Goal: Task Accomplishment & Management: Use online tool/utility

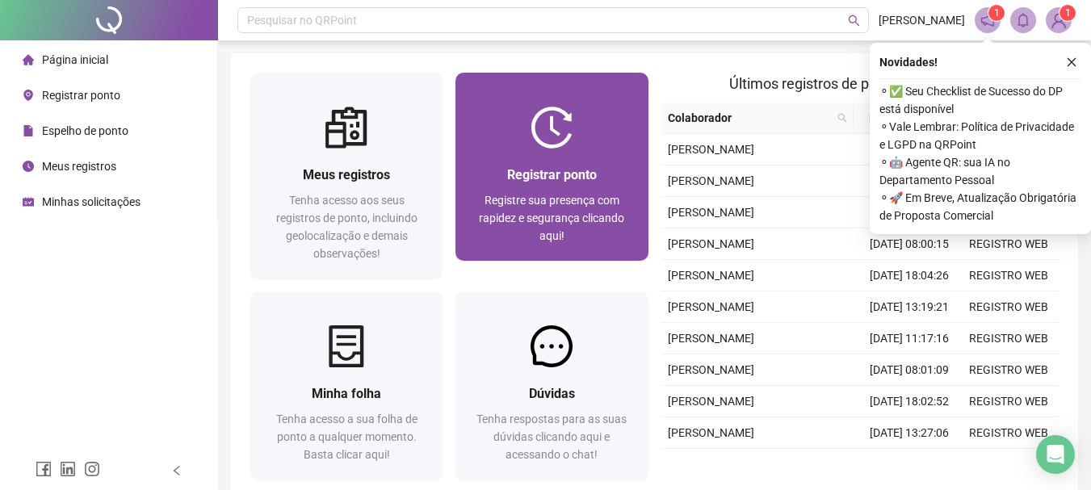
click at [515, 174] on span "Registrar ponto" at bounding box center [552, 174] width 90 height 15
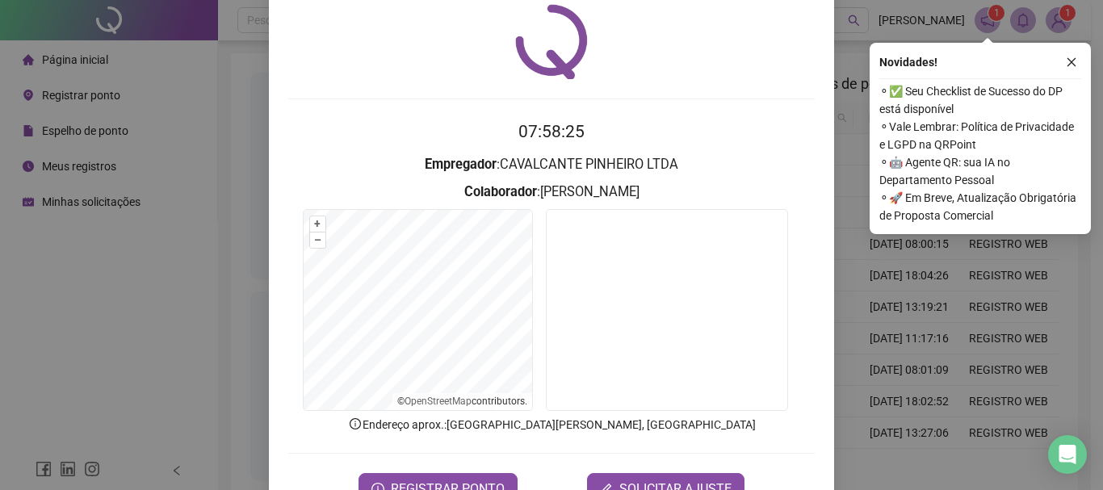
scroll to position [81, 0]
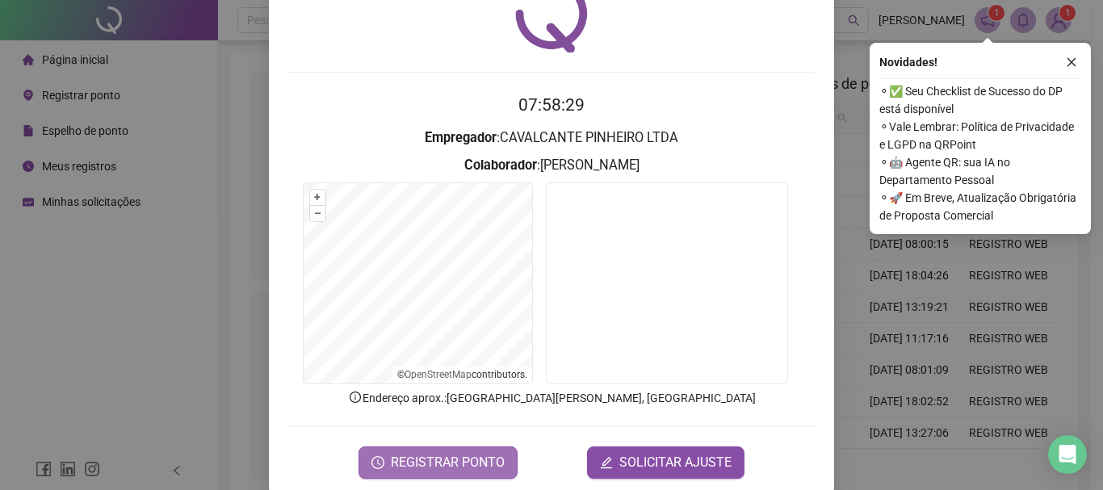
click at [431, 452] on button "REGISTRAR PONTO" at bounding box center [438, 463] width 159 height 32
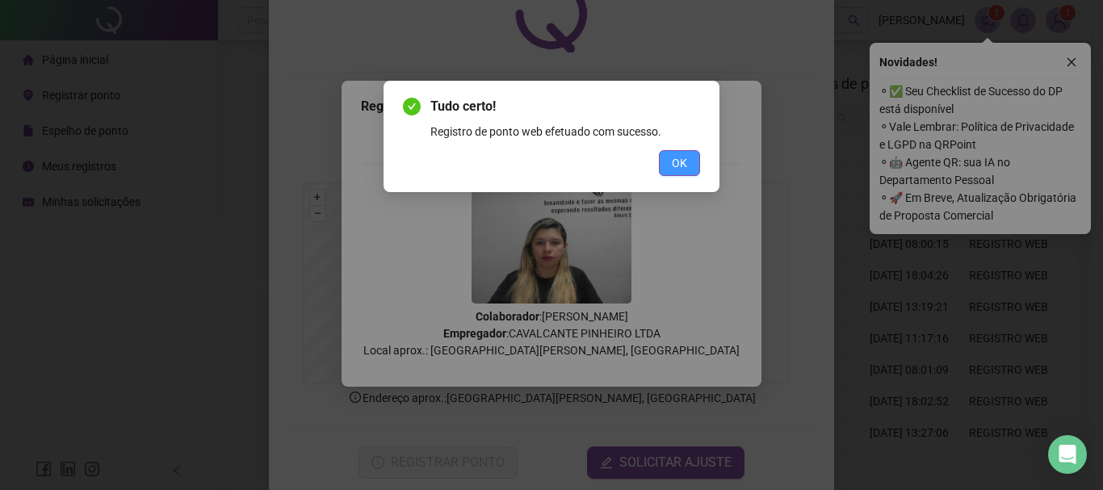
click at [682, 158] on span "OK" at bounding box center [679, 163] width 15 height 18
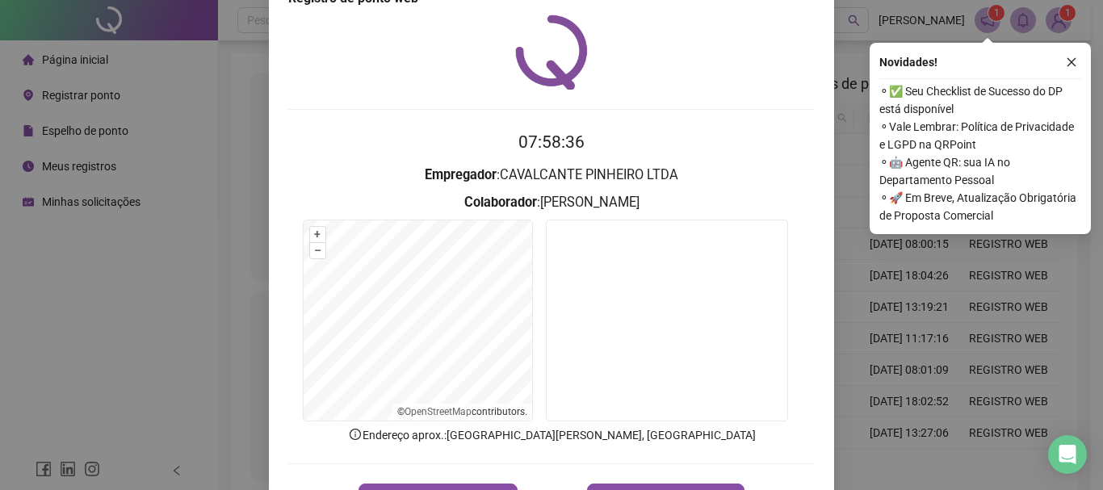
scroll to position [0, 0]
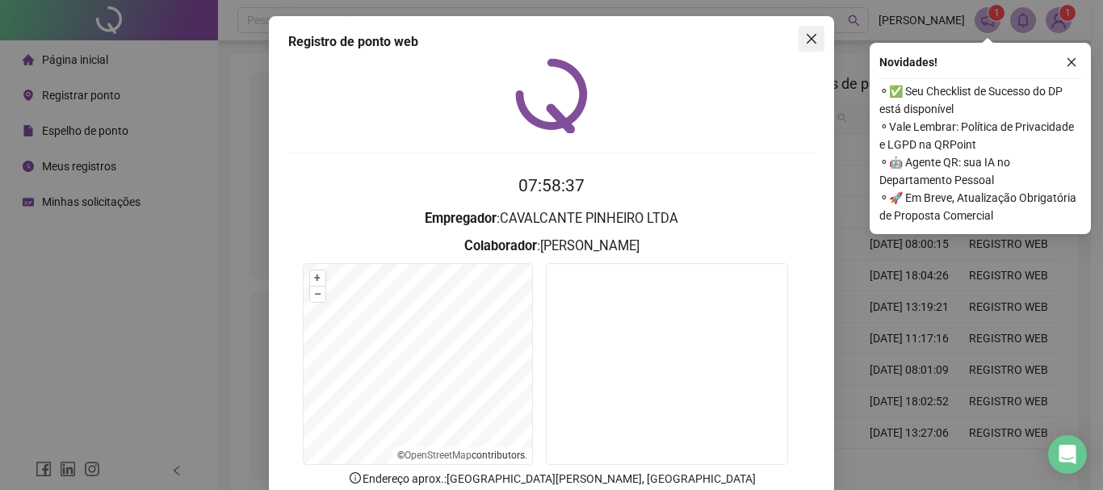
click at [805, 38] on icon "close" at bounding box center [811, 38] width 13 height 13
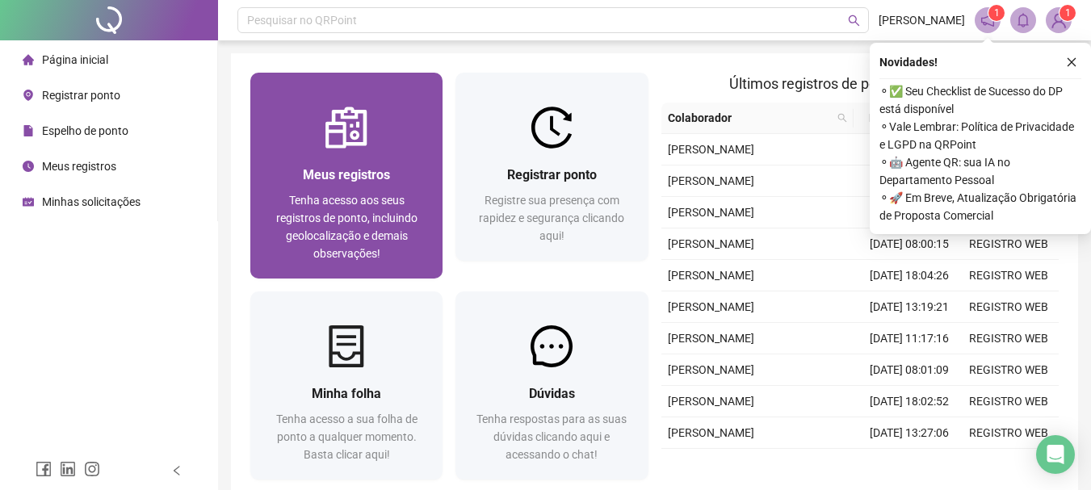
click at [329, 176] on span "Meus registros" at bounding box center [346, 174] width 87 height 15
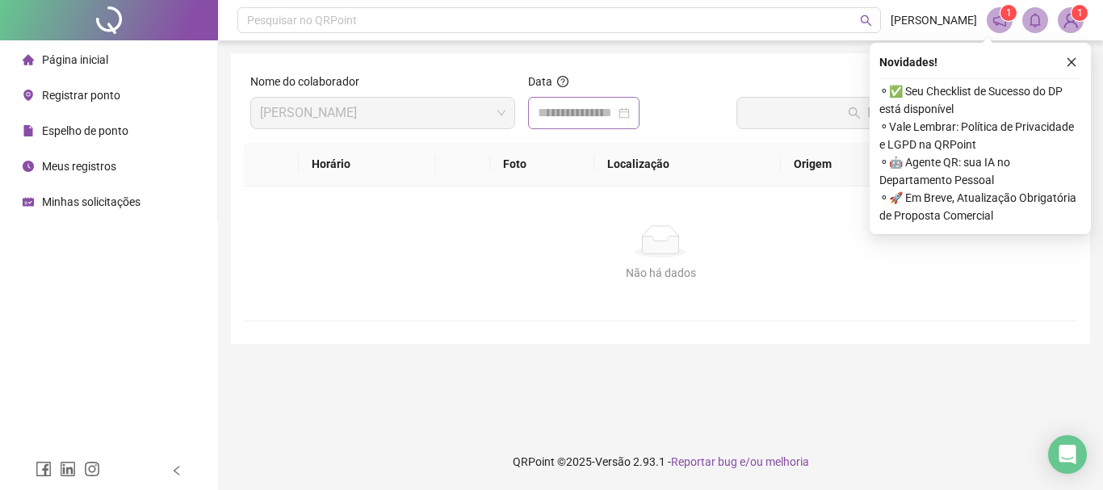
click at [630, 111] on div at bounding box center [584, 112] width 92 height 19
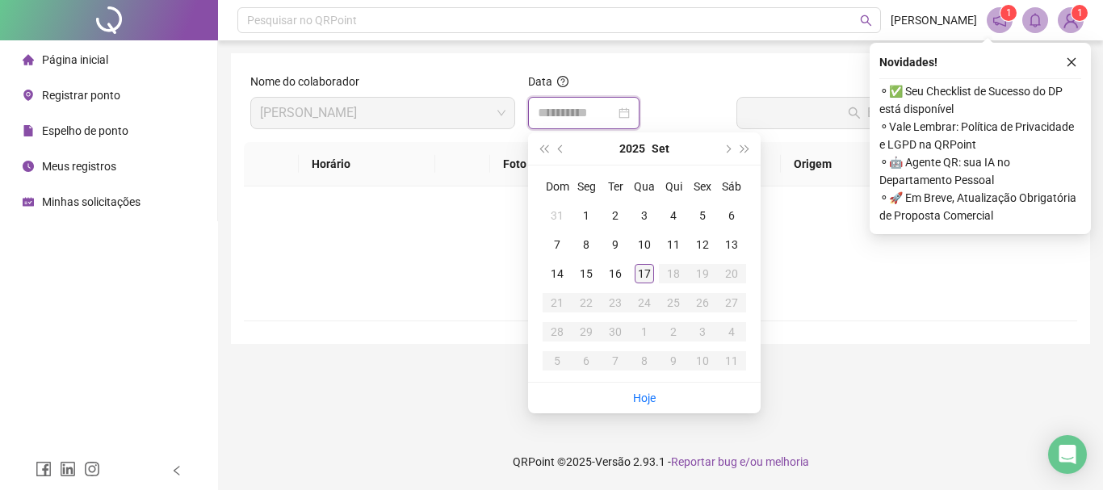
type input "**********"
click at [645, 276] on div "17" at bounding box center [644, 273] width 19 height 19
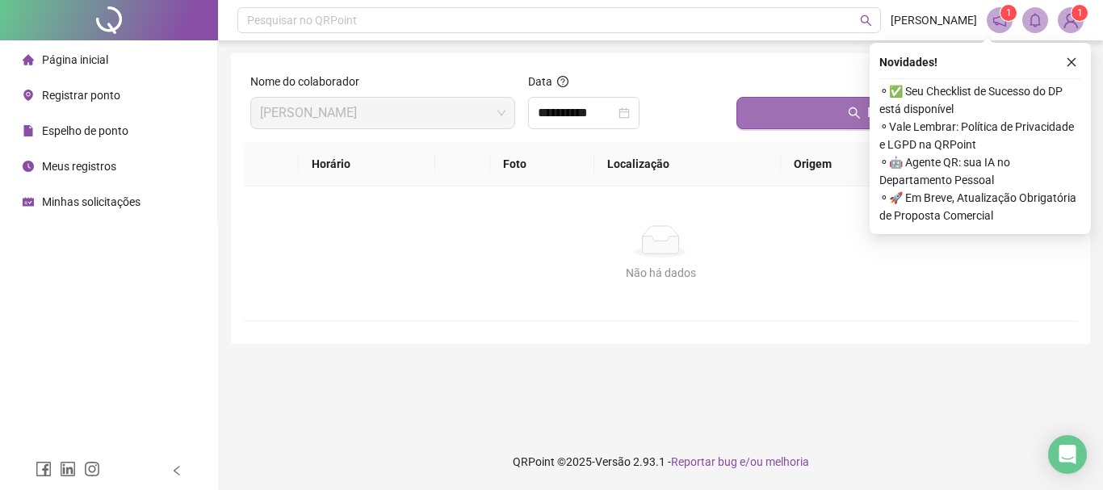
click at [771, 103] on button "Buscar registros" at bounding box center [904, 113] width 334 height 32
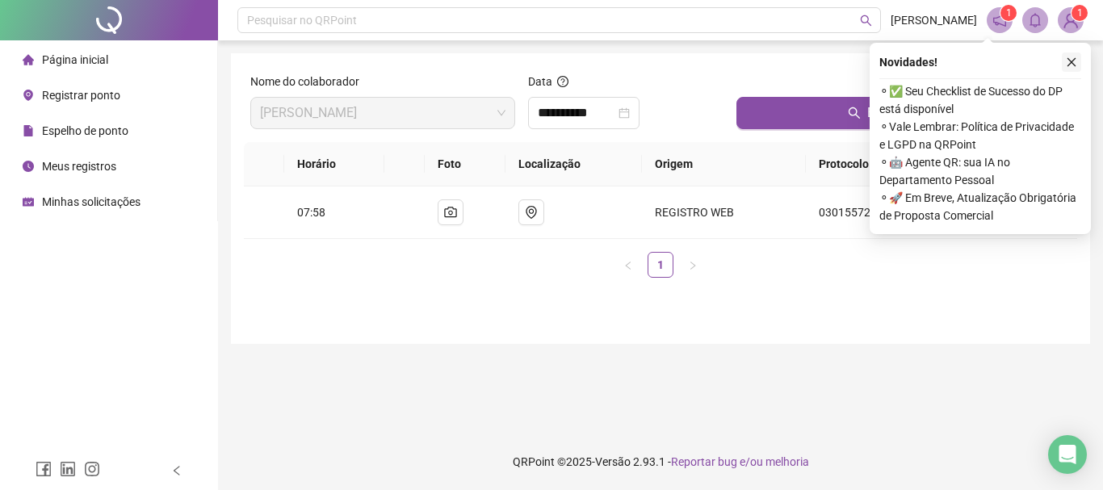
click at [1071, 65] on icon "close" at bounding box center [1071, 62] width 11 height 11
